Goal: Book appointment/travel/reservation

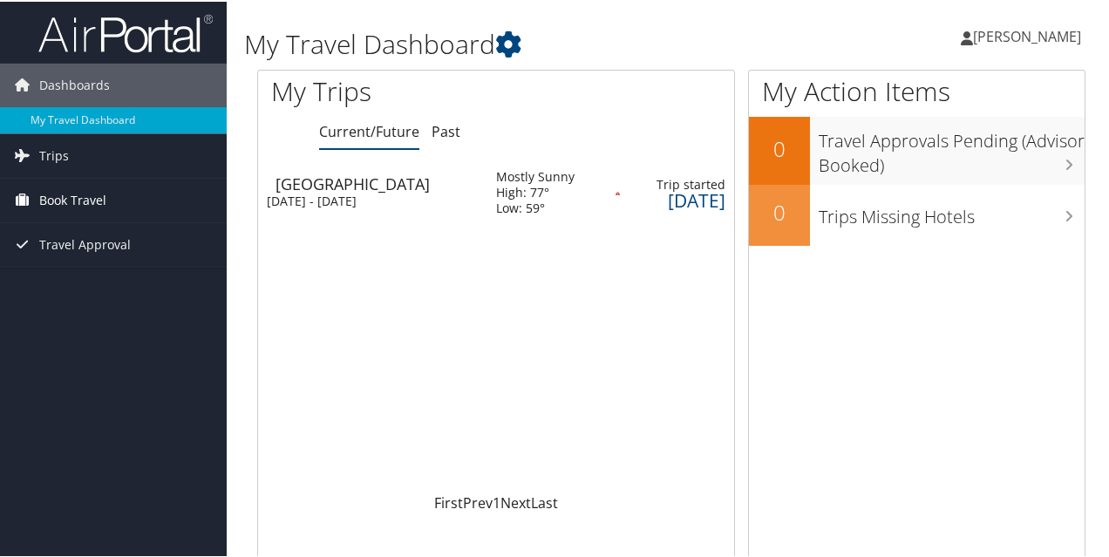
click at [61, 198] on span "Book Travel" at bounding box center [72, 199] width 67 height 44
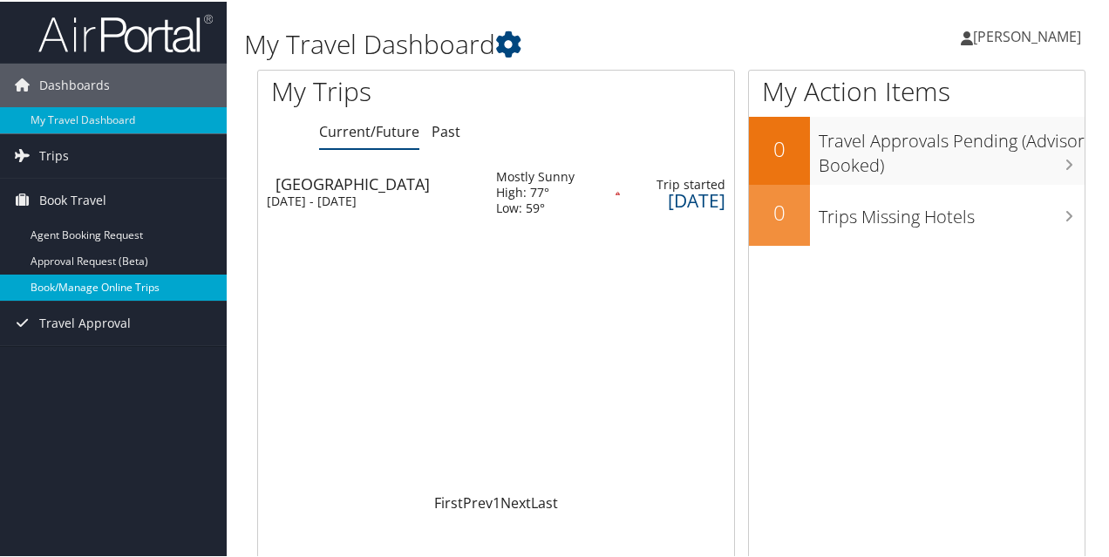
click at [75, 287] on link "Book/Manage Online Trips" at bounding box center [113, 286] width 227 height 26
click at [76, 288] on link "Book/Manage Online Trips" at bounding box center [113, 286] width 227 height 26
